Goal: Task Accomplishment & Management: Use online tool/utility

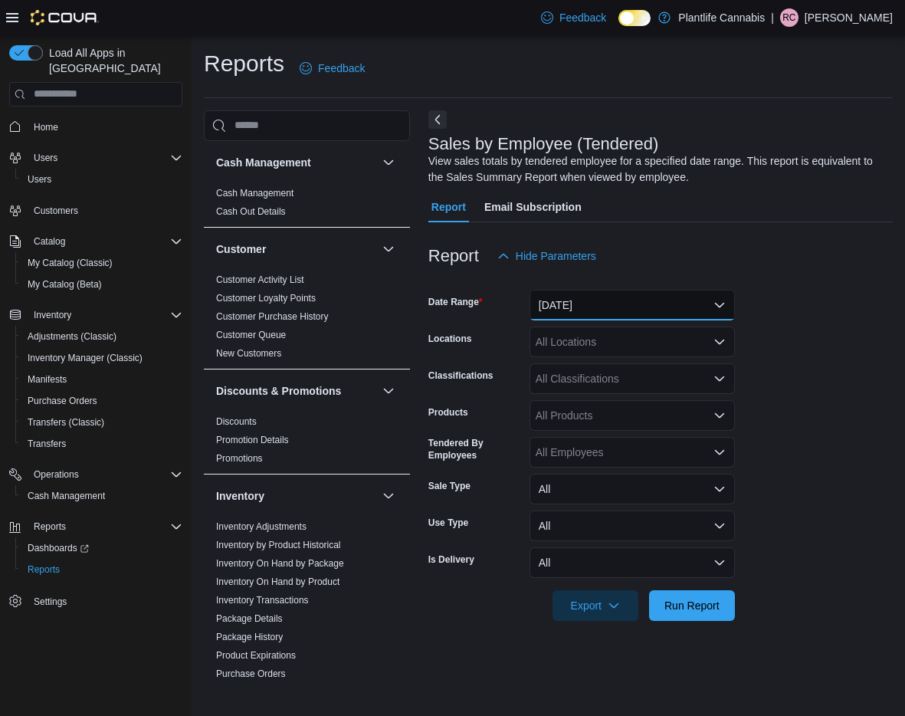
click at [581, 303] on button "[DATE]" at bounding box center [632, 305] width 205 height 31
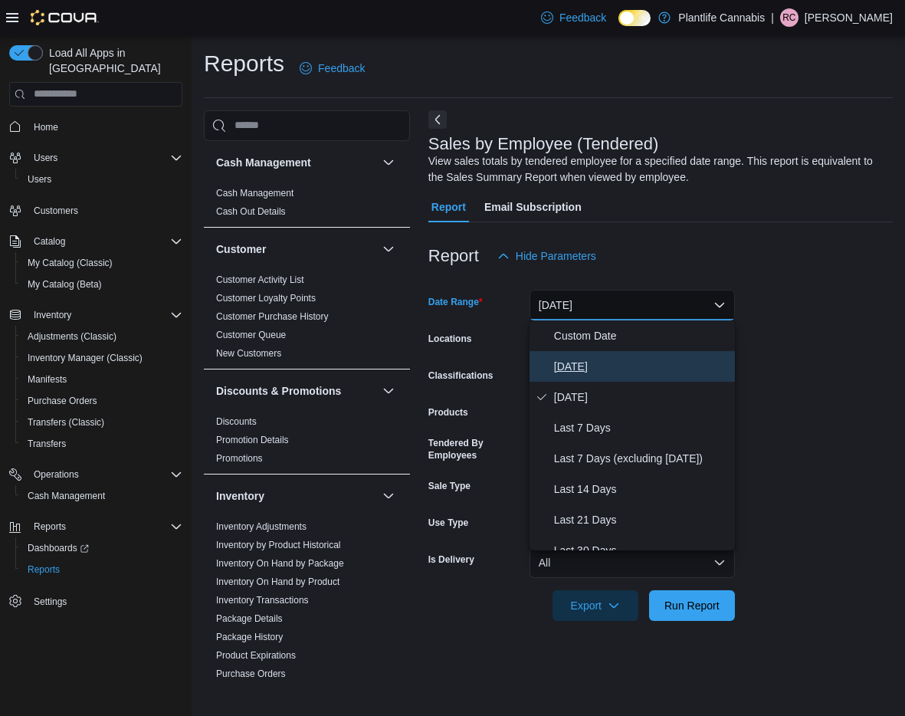
click at [579, 366] on span "[DATE]" at bounding box center [641, 366] width 175 height 18
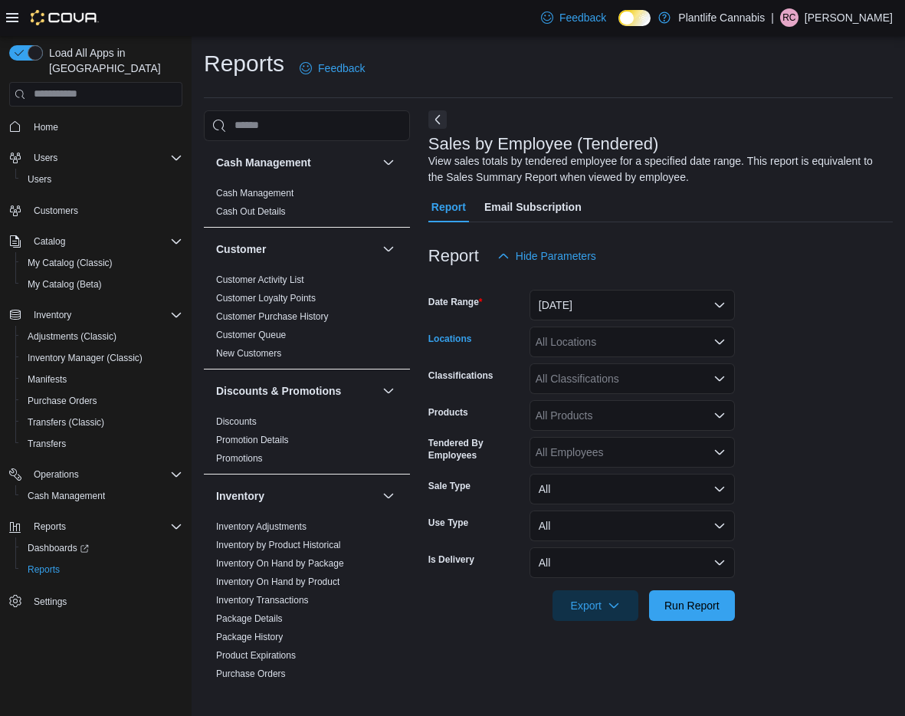
click at [589, 338] on div "All Locations" at bounding box center [632, 341] width 205 height 31
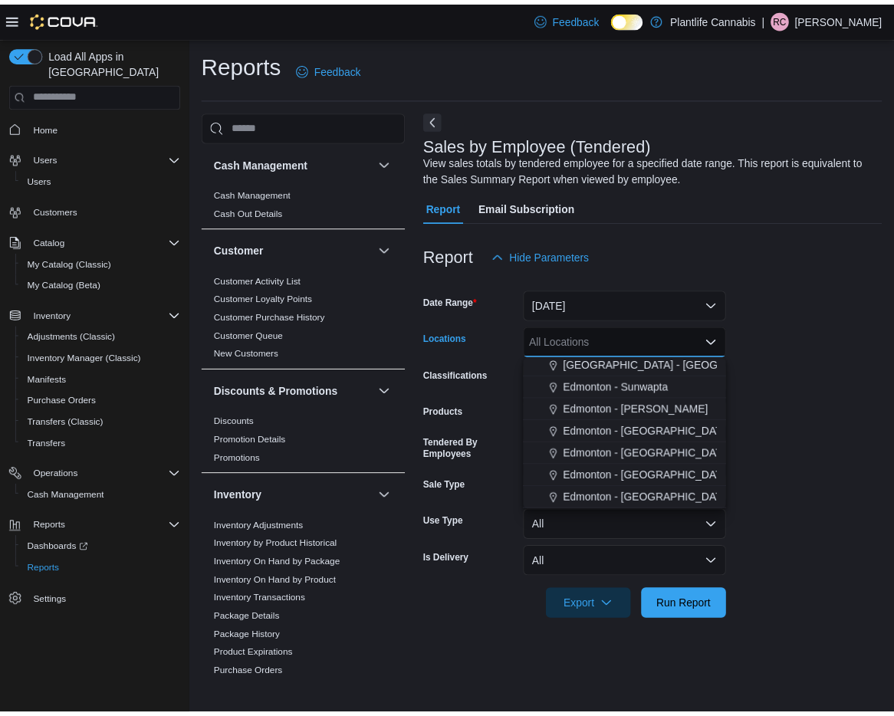
scroll to position [362, 0]
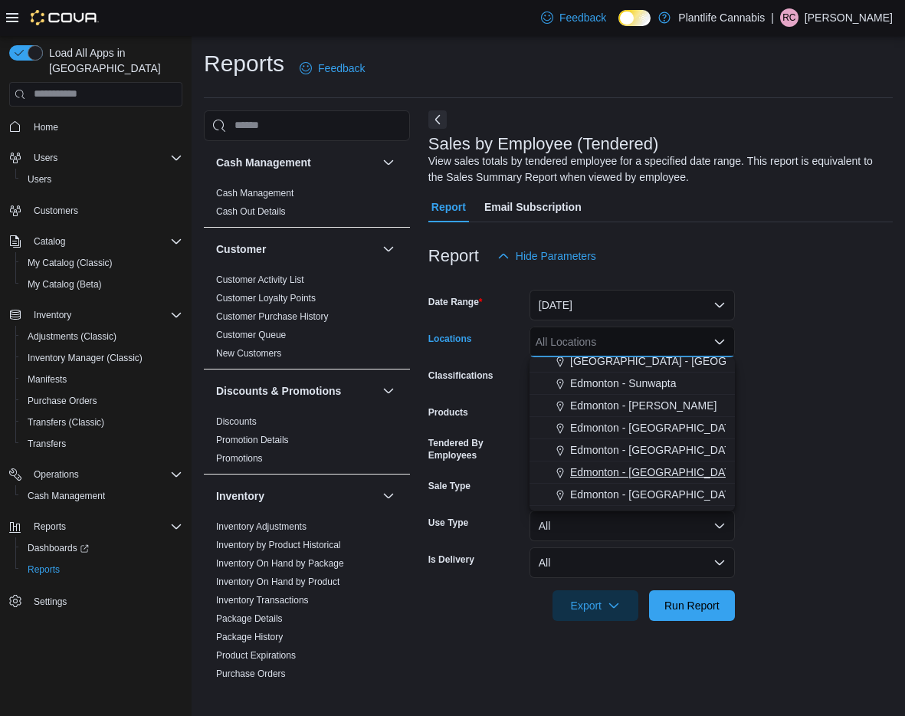
click at [689, 467] on span "Edmonton - [GEOGRAPHIC_DATA] South" at bounding box center [670, 471] width 201 height 15
click at [691, 588] on div at bounding box center [660, 584] width 464 height 12
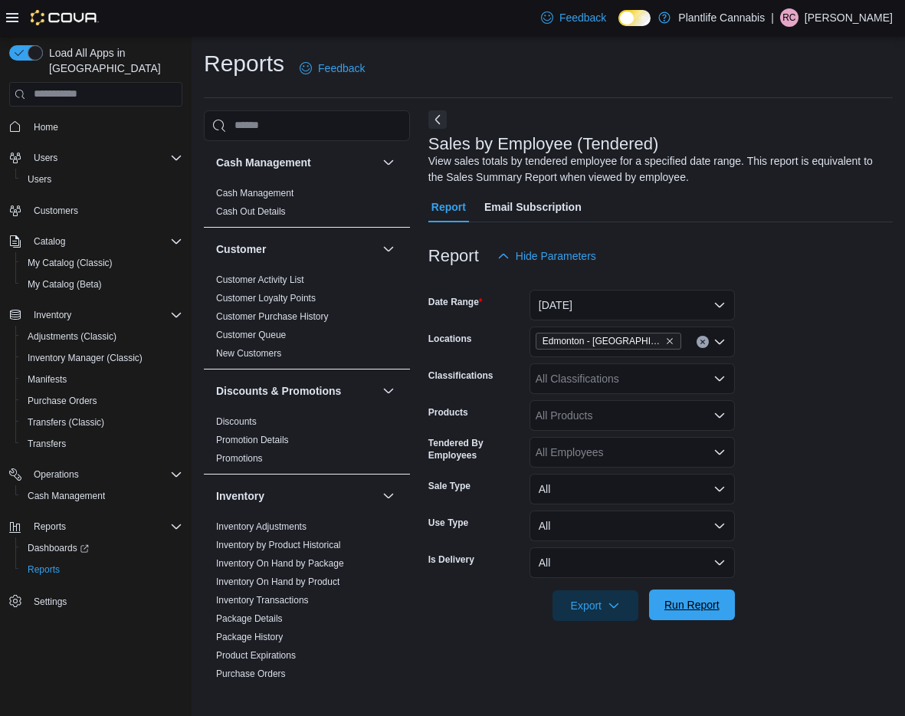
click at [693, 602] on span "Run Report" at bounding box center [691, 604] width 55 height 15
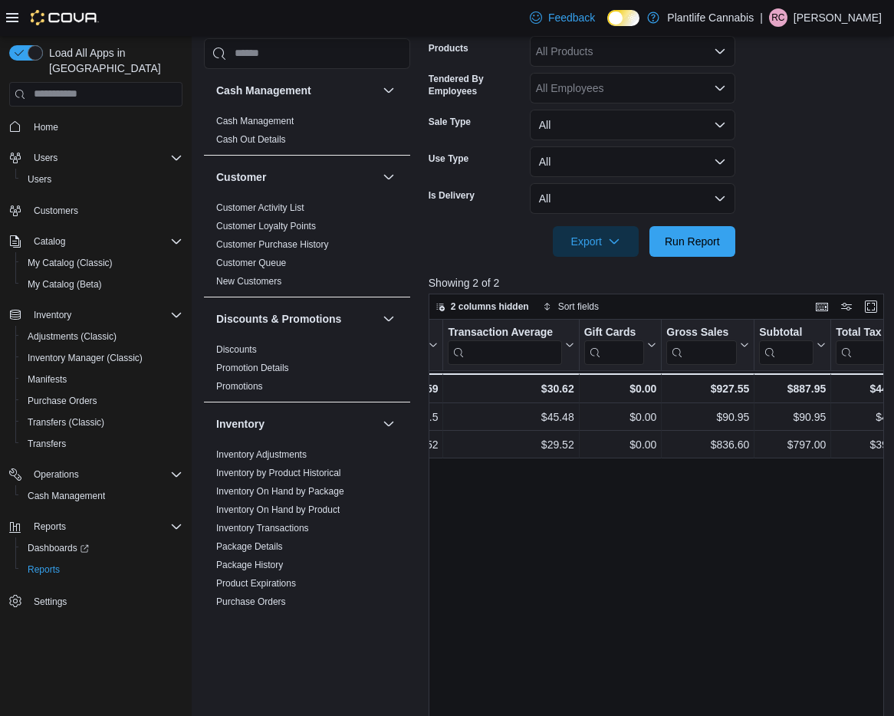
scroll to position [201, 0]
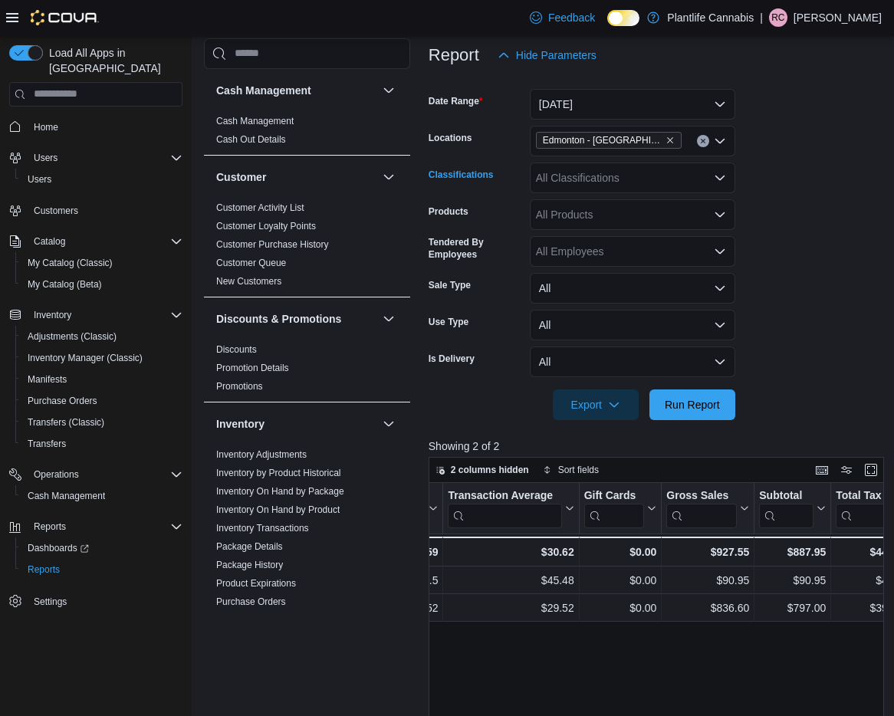
click at [645, 171] on div "All Classifications" at bounding box center [632, 177] width 205 height 31
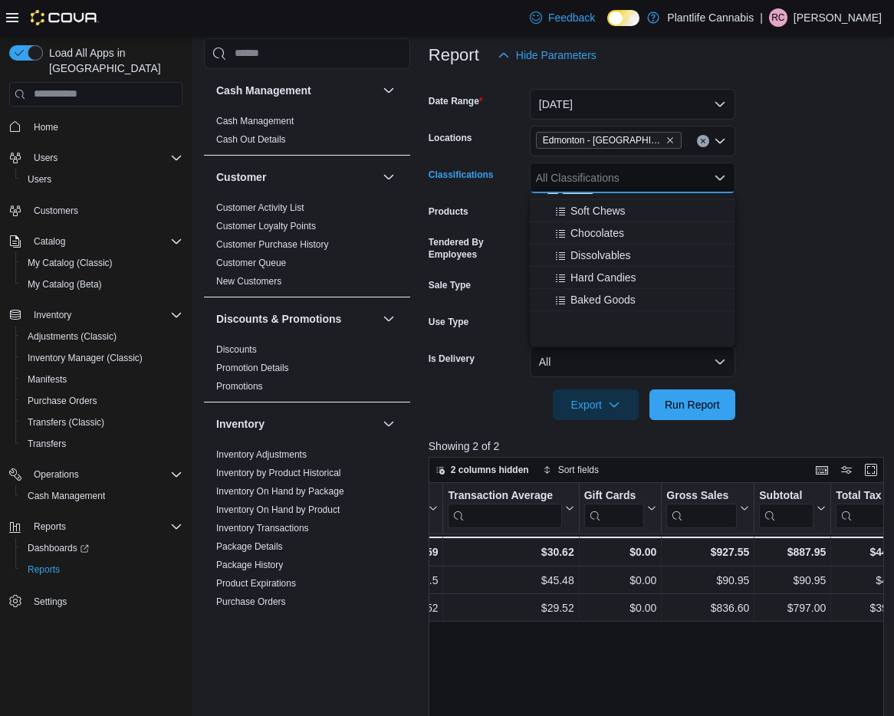
scroll to position [123, 0]
click at [609, 300] on span "Accessory Group" at bounding box center [604, 302] width 82 height 15
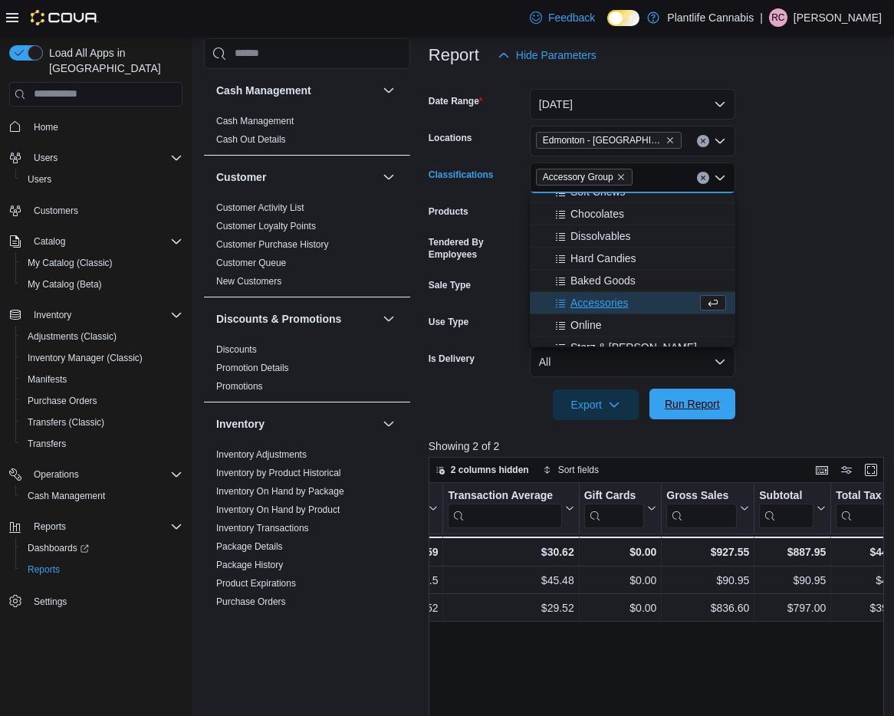
click at [692, 403] on span "Run Report" at bounding box center [691, 403] width 55 height 15
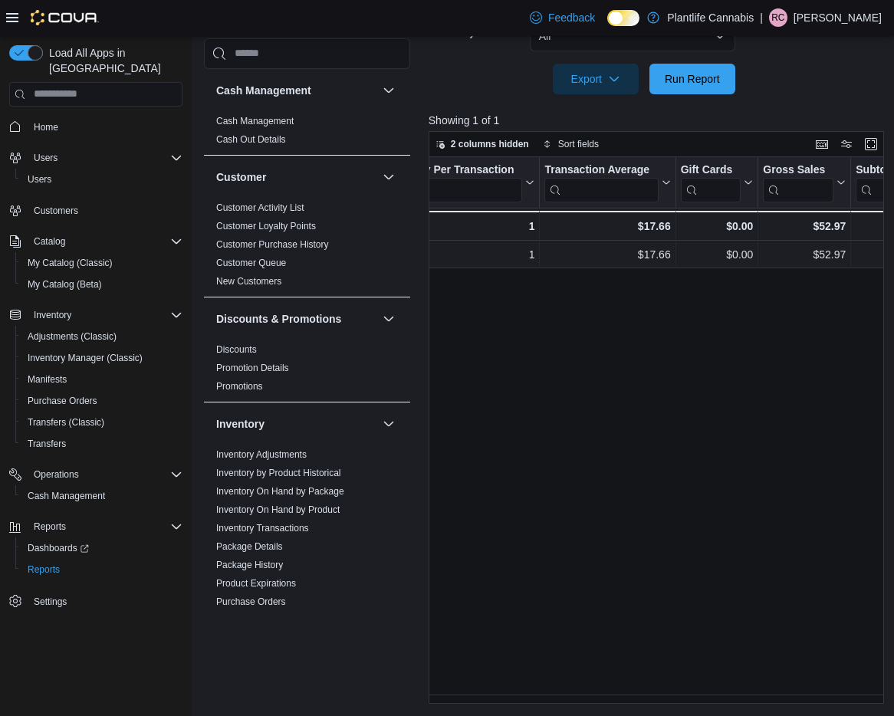
scroll to position [0, 704]
